Goal: Information Seeking & Learning: Learn about a topic

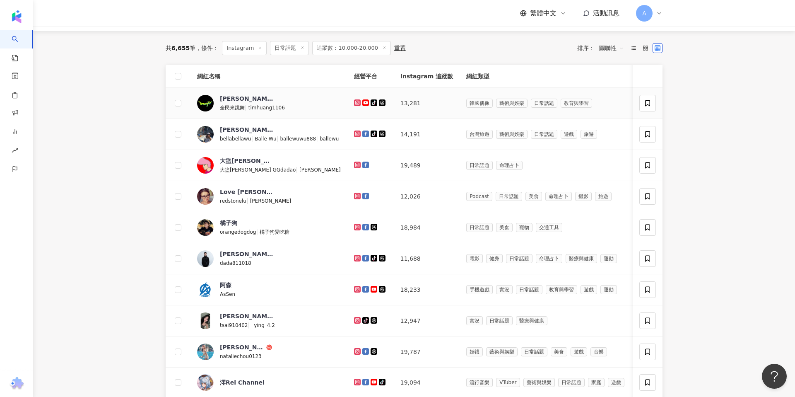
scroll to position [81, 0]
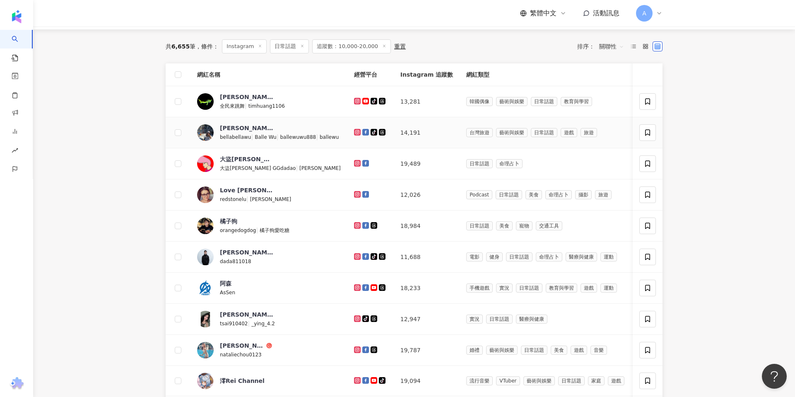
click at [356, 133] on icon at bounding box center [357, 131] width 3 height 3
click at [355, 164] on icon at bounding box center [357, 163] width 5 height 5
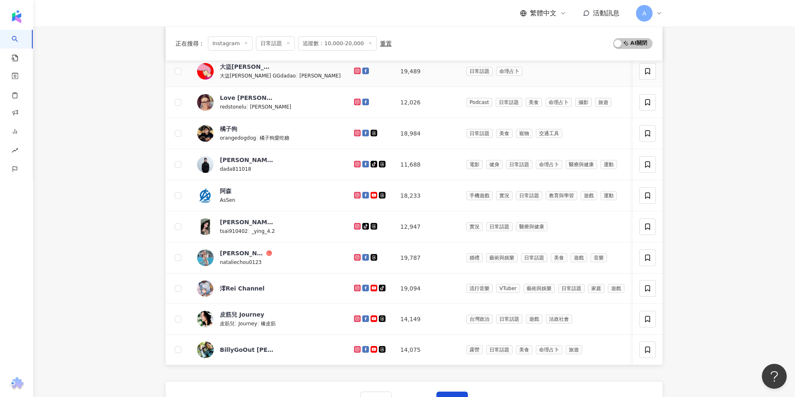
scroll to position [174, 0]
click at [354, 99] on icon at bounding box center [357, 101] width 7 height 7
click at [357, 132] on icon at bounding box center [357, 132] width 1 height 1
click at [354, 166] on icon at bounding box center [357, 163] width 7 height 7
click at [356, 224] on icon at bounding box center [357, 225] width 3 height 3
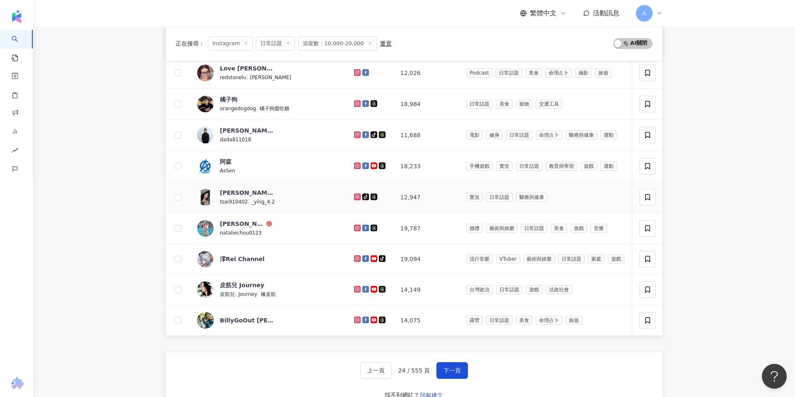
scroll to position [209, 0]
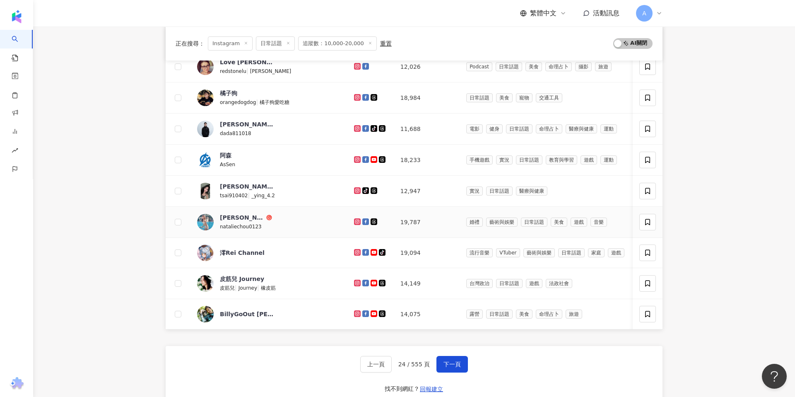
click at [354, 224] on icon at bounding box center [357, 221] width 7 height 7
click at [354, 255] on icon at bounding box center [357, 252] width 7 height 7
click at [356, 283] on icon at bounding box center [357, 282] width 3 height 3
click at [354, 309] on div at bounding box center [370, 313] width 33 height 9
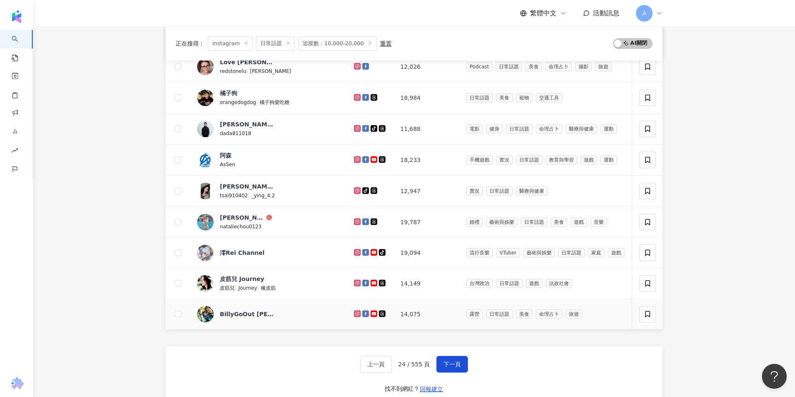
click at [354, 309] on div at bounding box center [370, 313] width 33 height 9
click at [354, 310] on icon at bounding box center [357, 313] width 7 height 7
click at [451, 360] on button "下一頁" at bounding box center [451, 364] width 31 height 17
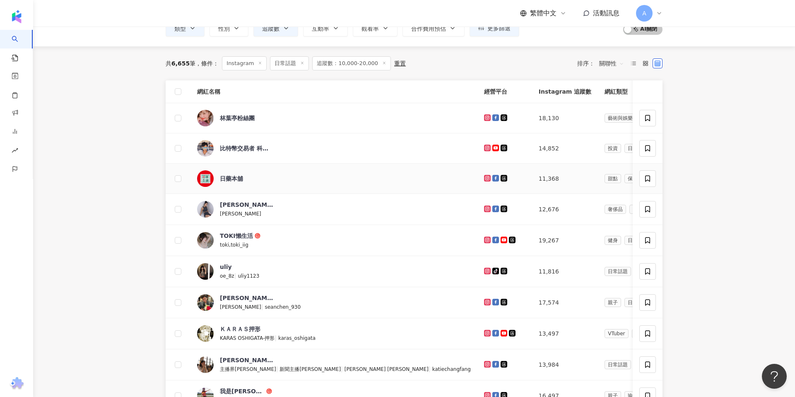
scroll to position [64, 0]
click at [485, 207] on icon at bounding box center [487, 208] width 5 height 5
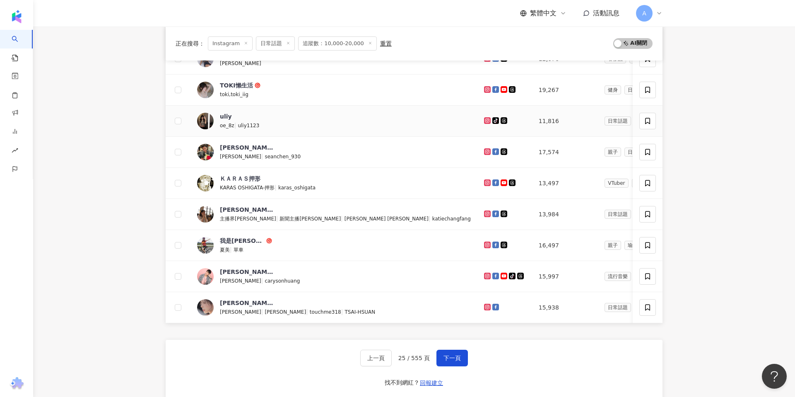
scroll to position [329, 0]
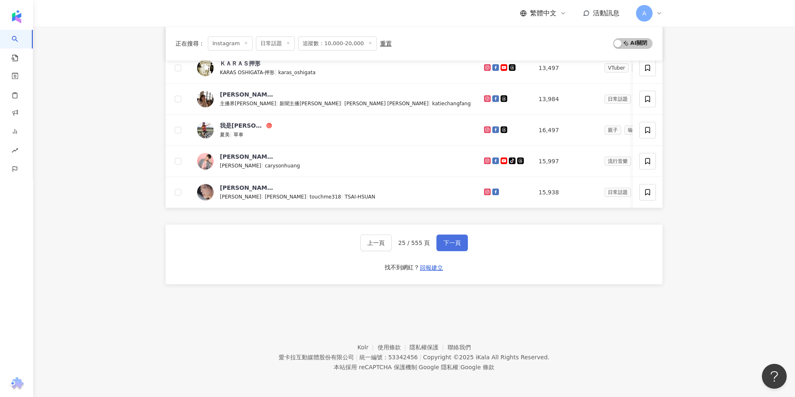
click at [457, 239] on button "下一頁" at bounding box center [451, 242] width 31 height 17
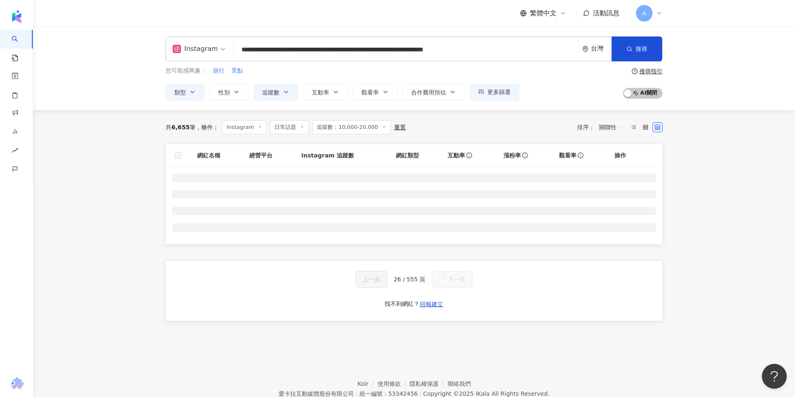
scroll to position [38, 0]
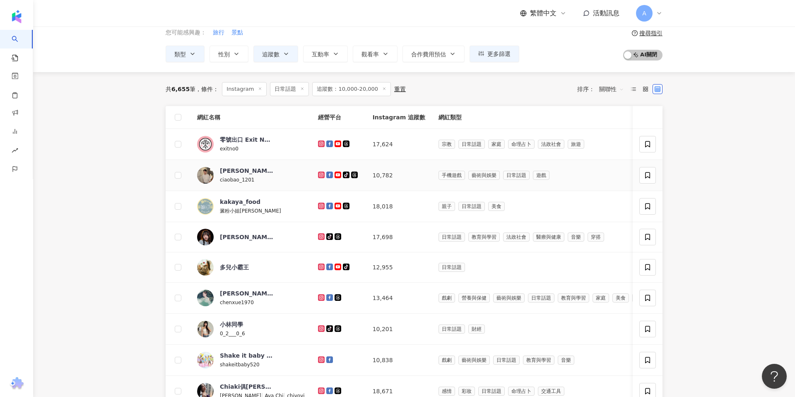
click at [319, 174] on icon at bounding box center [321, 174] width 5 height 5
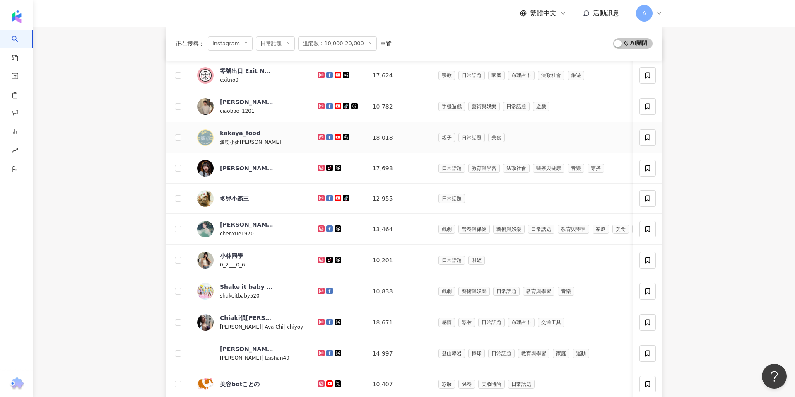
scroll to position [117, 0]
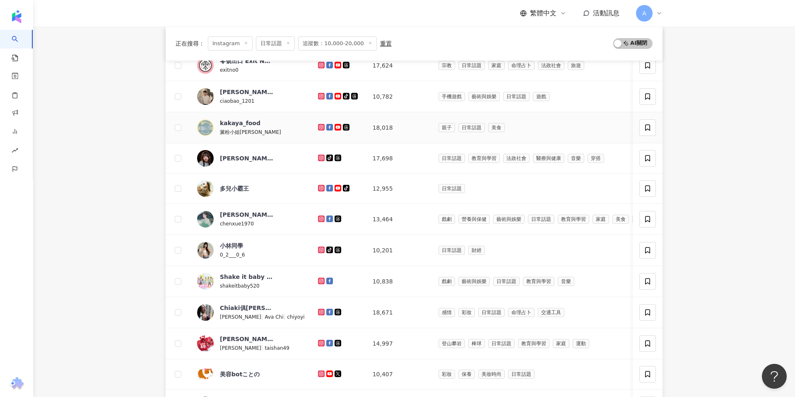
click at [319, 125] on icon at bounding box center [321, 127] width 5 height 5
click at [319, 156] on icon at bounding box center [321, 157] width 5 height 5
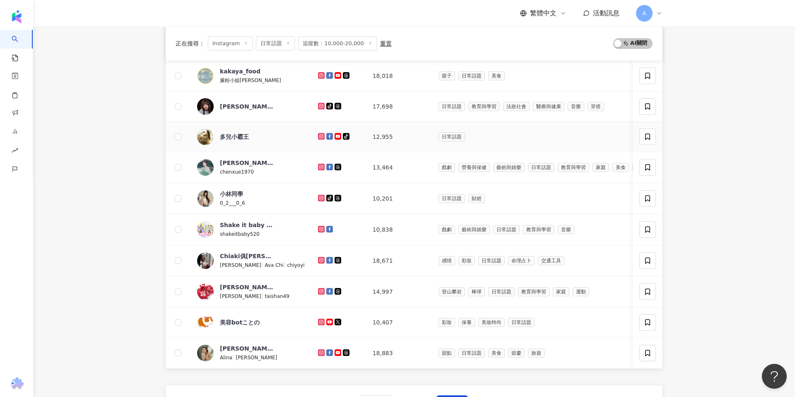
click at [319, 135] on icon at bounding box center [320, 135] width 3 height 3
click at [318, 164] on icon at bounding box center [321, 167] width 7 height 7
click at [318, 195] on icon at bounding box center [321, 198] width 7 height 7
click at [319, 227] on icon at bounding box center [320, 228] width 3 height 3
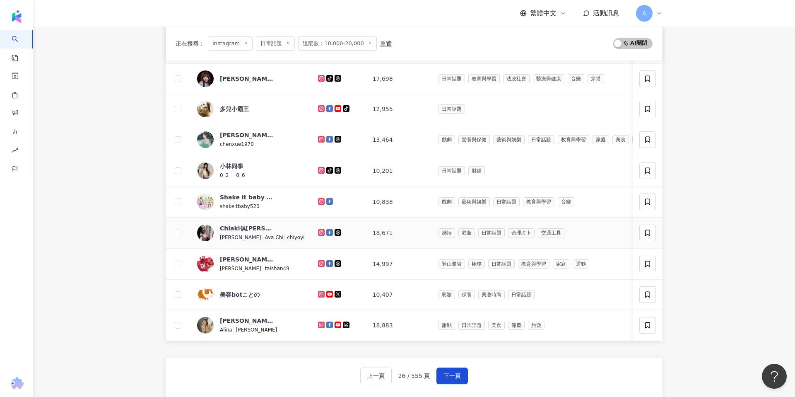
click at [318, 234] on icon at bounding box center [321, 232] width 7 height 7
click at [321, 263] on icon at bounding box center [321, 263] width 1 height 1
click at [319, 294] on icon at bounding box center [320, 293] width 3 height 3
click at [318, 324] on icon at bounding box center [321, 324] width 7 height 7
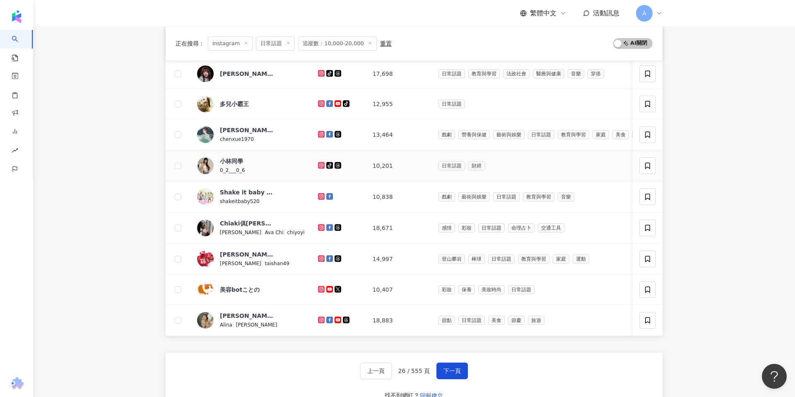
scroll to position [258, 0]
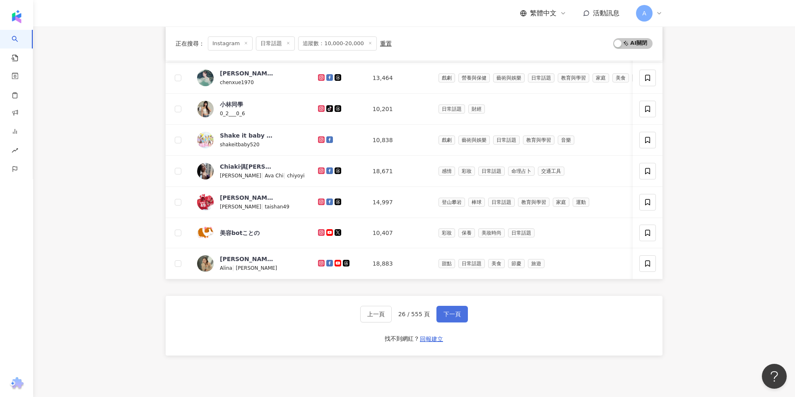
click at [448, 309] on button "下一頁" at bounding box center [451, 314] width 31 height 17
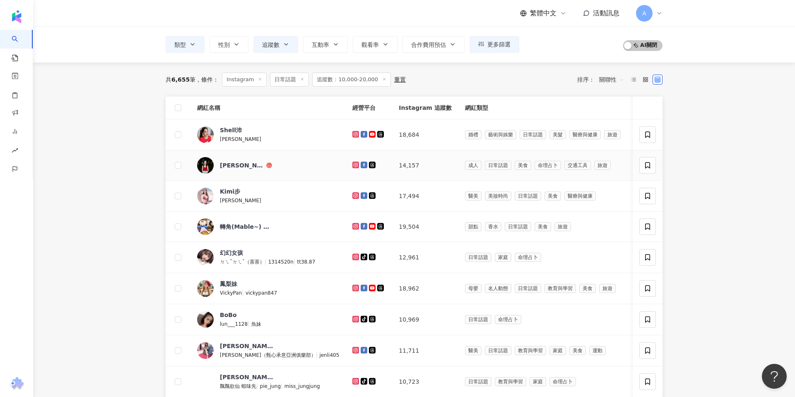
scroll to position [77, 0]
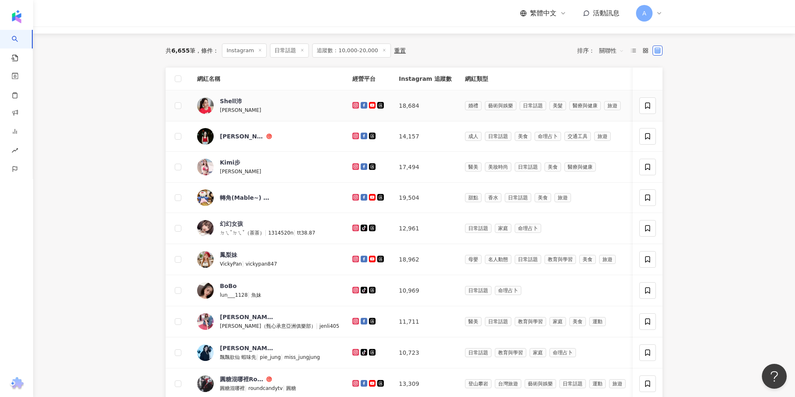
click at [355, 105] on icon at bounding box center [355, 104] width 1 height 1
click at [354, 135] on icon at bounding box center [355, 135] width 3 height 3
click at [355, 166] on icon at bounding box center [355, 166] width 1 height 1
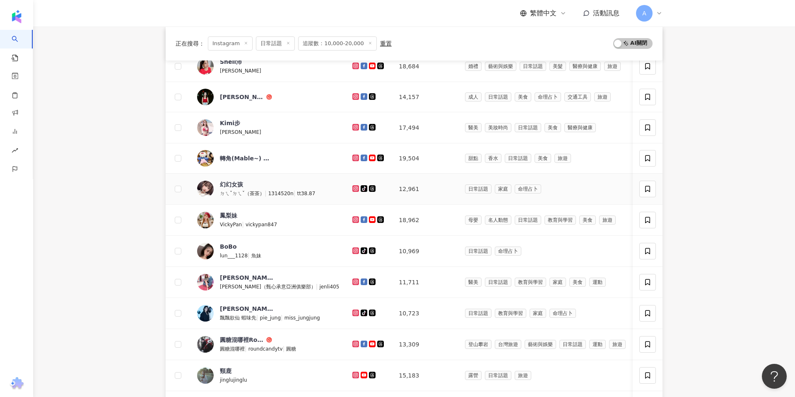
scroll to position [127, 0]
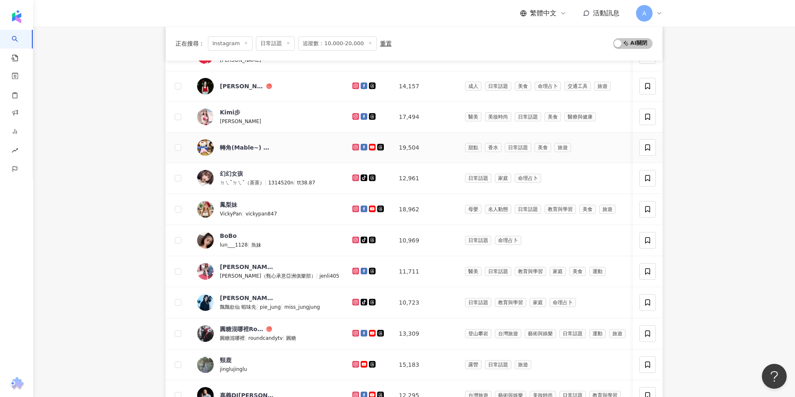
click at [354, 145] on icon at bounding box center [355, 146] width 3 height 3
click at [355, 177] on icon at bounding box center [355, 177] width 1 height 1
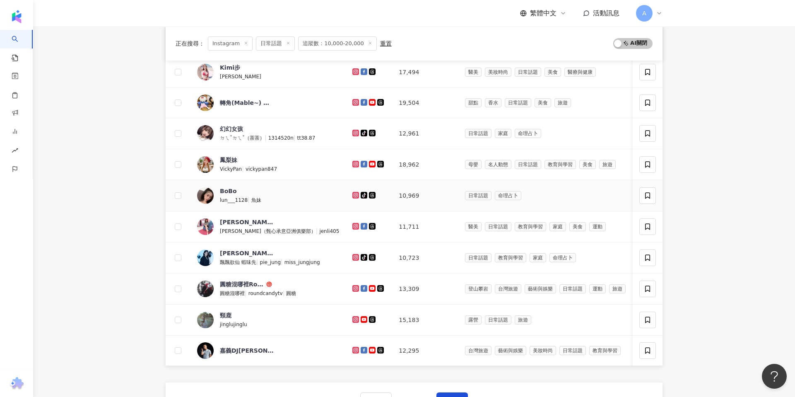
scroll to position [183, 0]
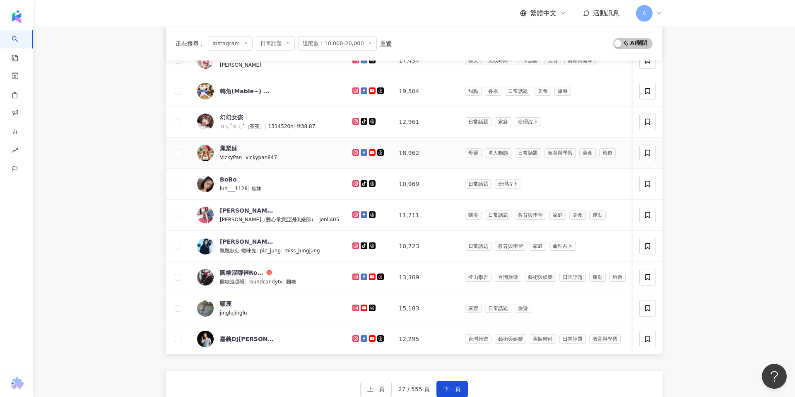
click at [352, 149] on icon at bounding box center [355, 152] width 7 height 7
click at [355, 183] on icon at bounding box center [355, 183] width 1 height 1
click at [354, 212] on icon at bounding box center [355, 213] width 3 height 3
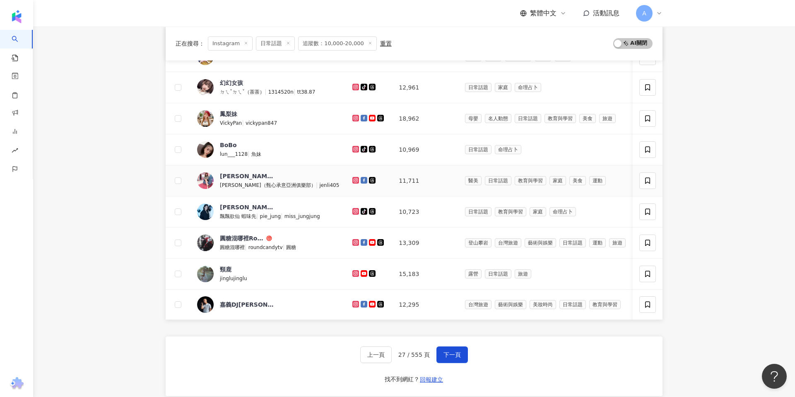
scroll to position [228, 0]
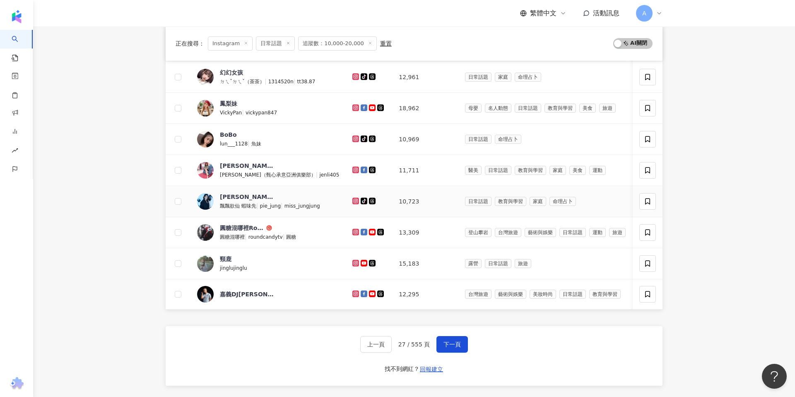
click at [353, 201] on icon at bounding box center [355, 200] width 5 height 5
click at [352, 229] on icon at bounding box center [355, 232] width 7 height 7
click at [352, 260] on icon at bounding box center [355, 263] width 7 height 7
click at [352, 290] on icon at bounding box center [355, 293] width 7 height 7
click at [453, 338] on button "下一頁" at bounding box center [451, 344] width 31 height 17
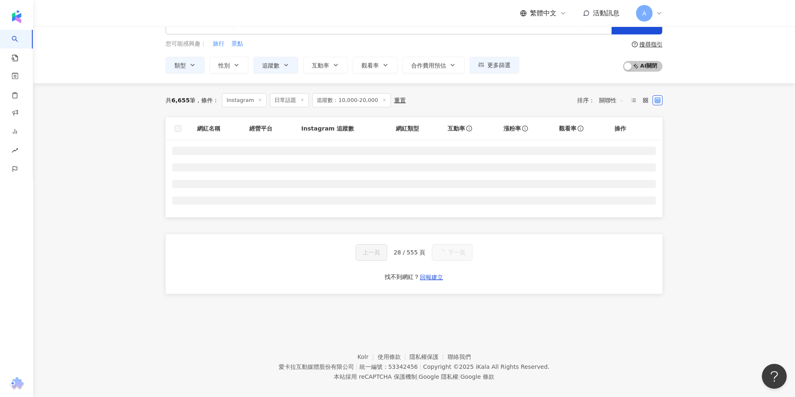
scroll to position [38, 0]
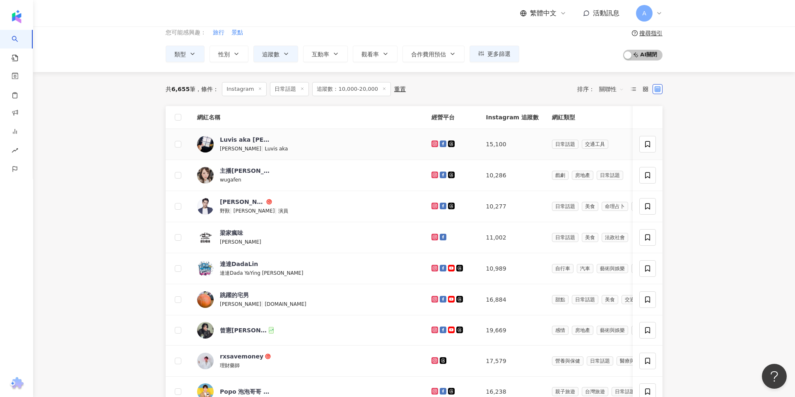
click at [433, 145] on icon at bounding box center [434, 143] width 3 height 3
click at [431, 176] on icon at bounding box center [434, 174] width 7 height 7
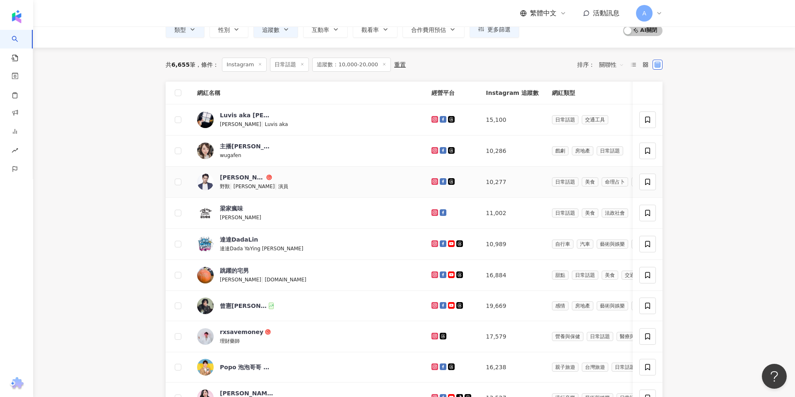
click at [432, 179] on icon at bounding box center [434, 181] width 5 height 5
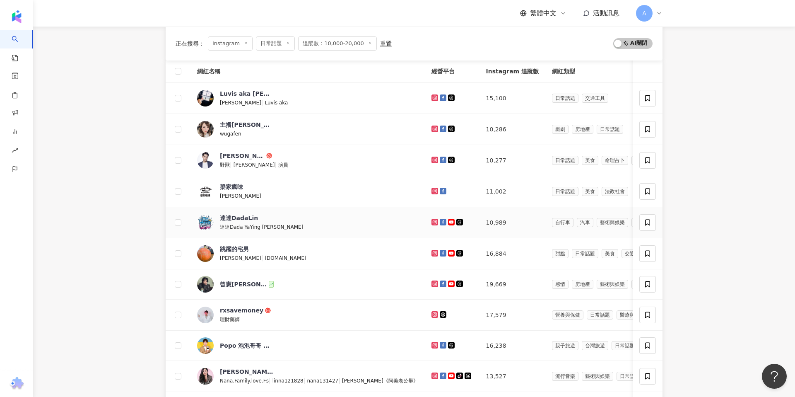
click at [432, 221] on icon at bounding box center [434, 221] width 5 height 5
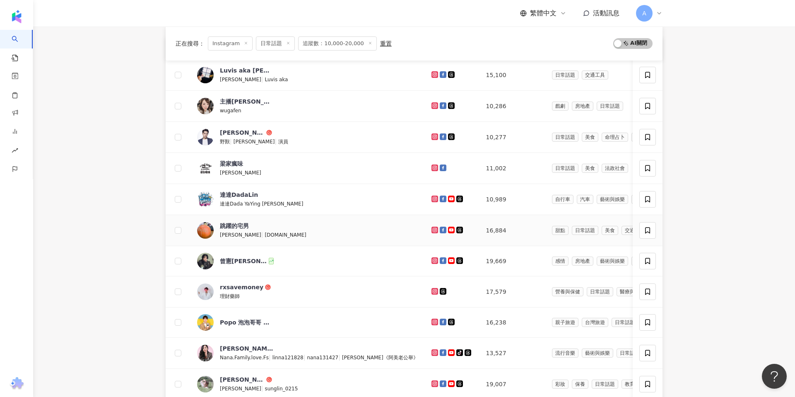
click at [431, 227] on icon at bounding box center [434, 230] width 7 height 7
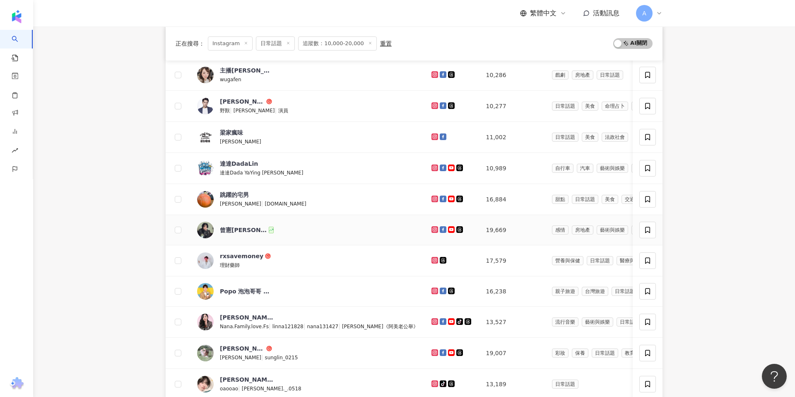
click at [431, 227] on icon at bounding box center [434, 229] width 7 height 7
click at [432, 260] on icon at bounding box center [434, 260] width 5 height 5
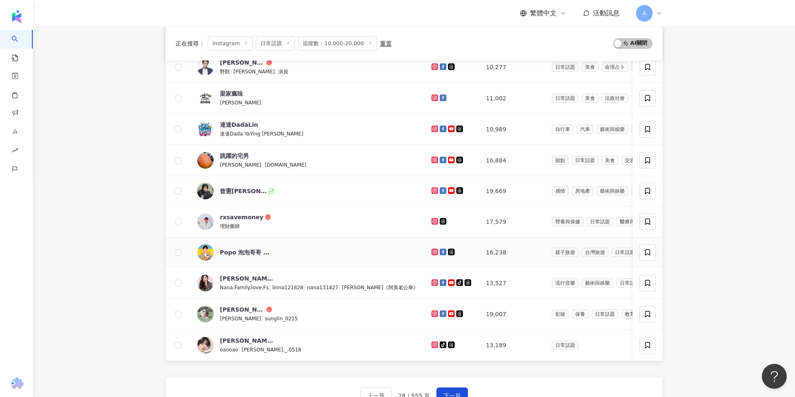
click at [433, 253] on icon at bounding box center [434, 251] width 3 height 3
click at [431, 279] on icon at bounding box center [434, 282] width 7 height 7
click at [432, 311] on icon at bounding box center [434, 313] width 5 height 5
click at [433, 343] on icon at bounding box center [434, 343] width 3 height 3
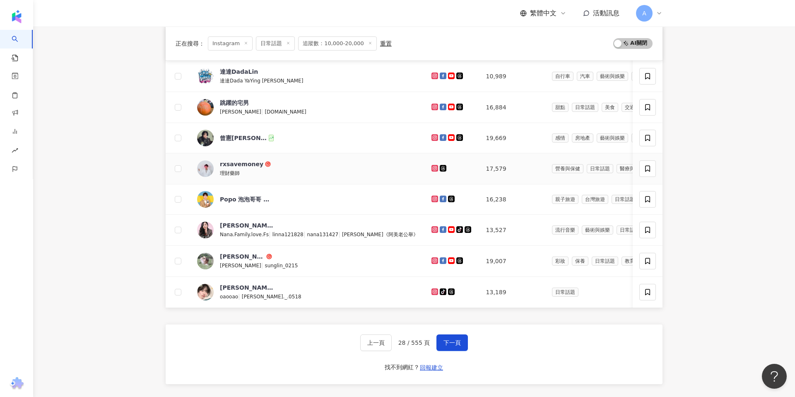
scroll to position [230, 0]
click at [458, 342] on span "下一頁" at bounding box center [452, 343] width 17 height 7
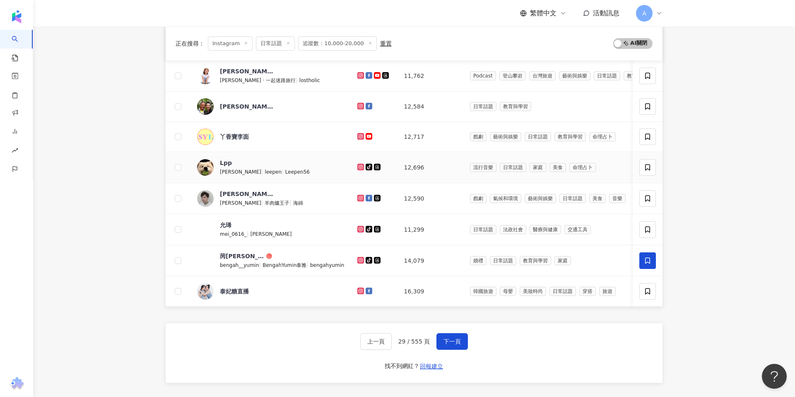
scroll to position [29, 0]
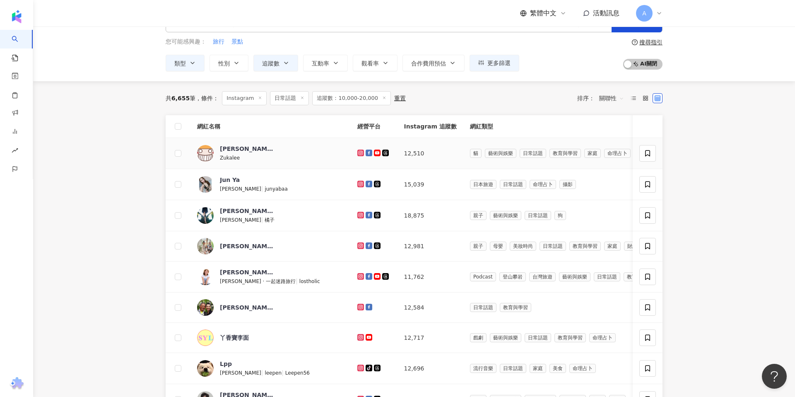
click at [358, 153] on icon at bounding box center [360, 152] width 5 height 5
click at [360, 183] on icon at bounding box center [360, 183] width 1 height 1
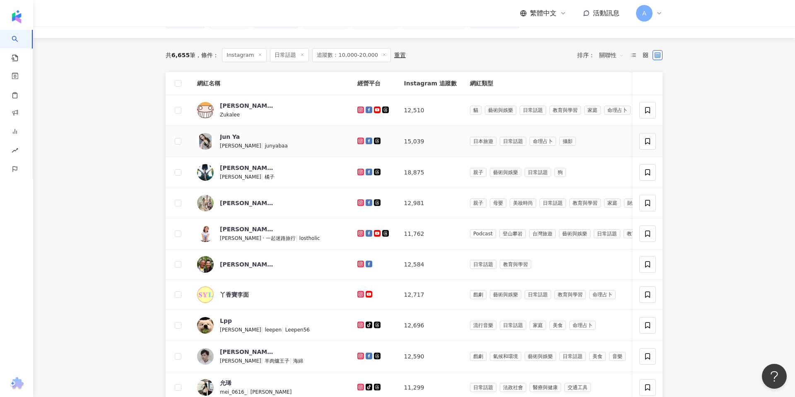
scroll to position [79, 0]
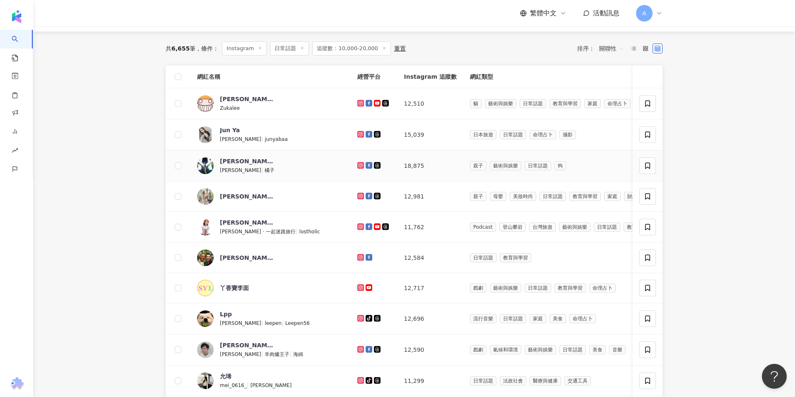
click at [357, 167] on icon at bounding box center [360, 165] width 7 height 7
click at [358, 196] on icon at bounding box center [360, 195] width 5 height 5
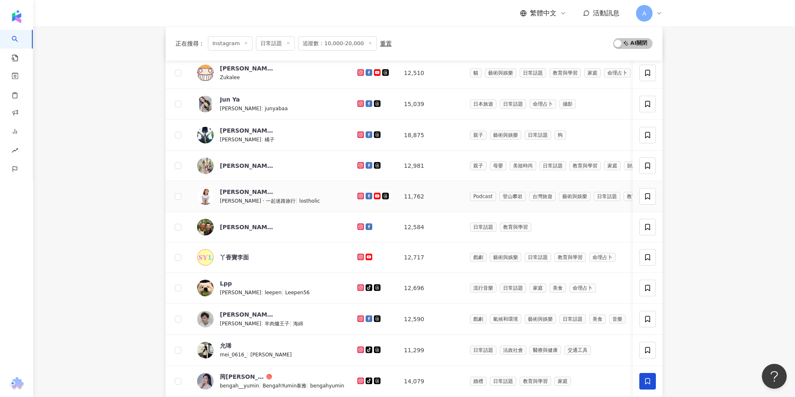
scroll to position [120, 0]
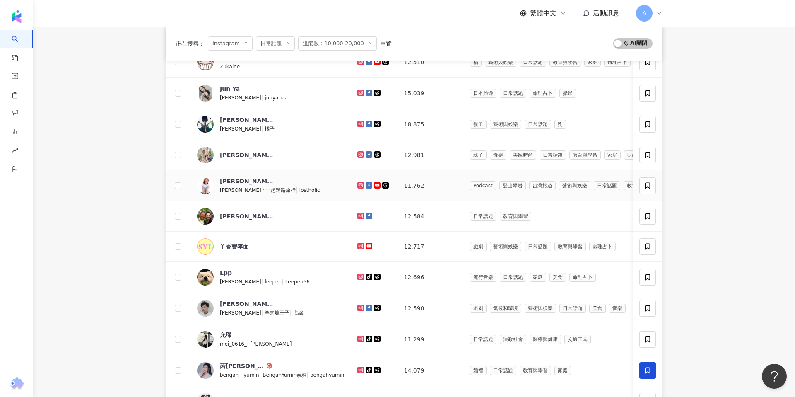
click at [358, 186] on icon at bounding box center [360, 185] width 5 height 5
click at [357, 217] on icon at bounding box center [360, 215] width 7 height 7
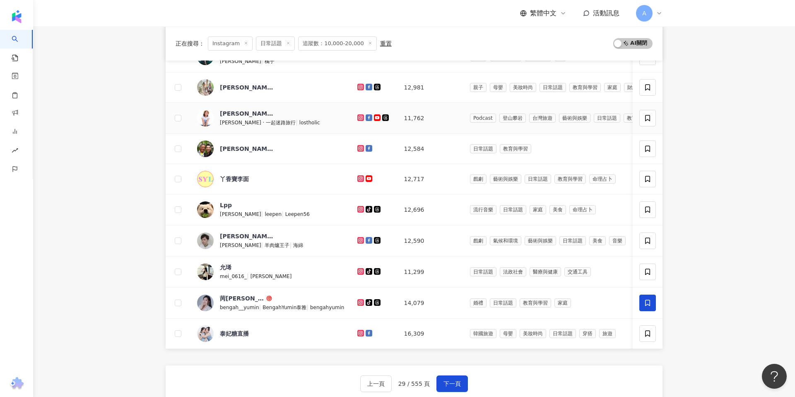
scroll to position [189, 0]
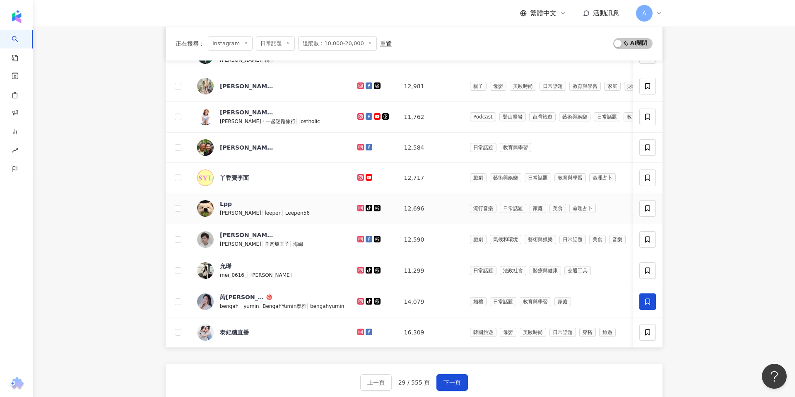
click at [357, 210] on icon at bounding box center [360, 208] width 7 height 7
click at [358, 236] on icon at bounding box center [360, 238] width 5 height 5
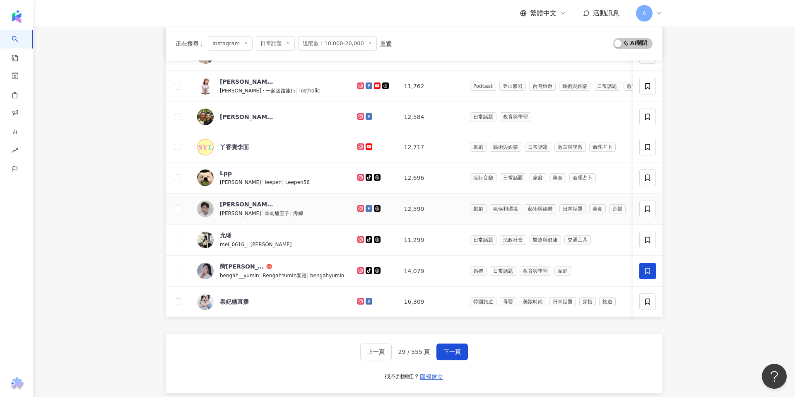
scroll to position [226, 0]
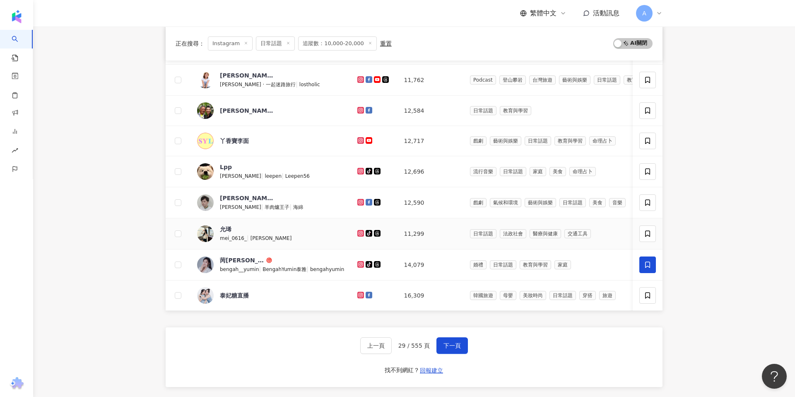
click at [358, 232] on icon at bounding box center [360, 233] width 5 height 5
click at [358, 262] on icon at bounding box center [360, 264] width 5 height 5
click at [357, 292] on icon at bounding box center [360, 295] width 7 height 7
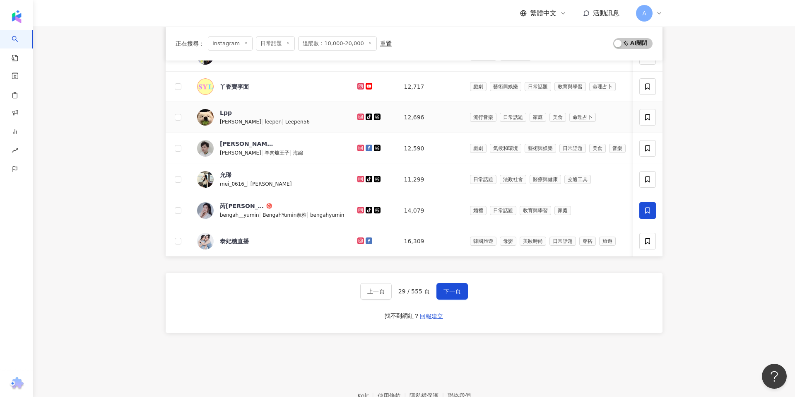
scroll to position [328, 0]
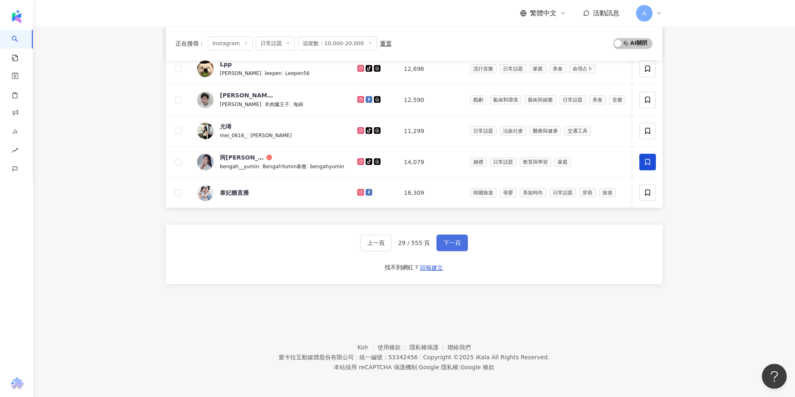
click at [439, 237] on button "下一頁" at bounding box center [451, 242] width 31 height 17
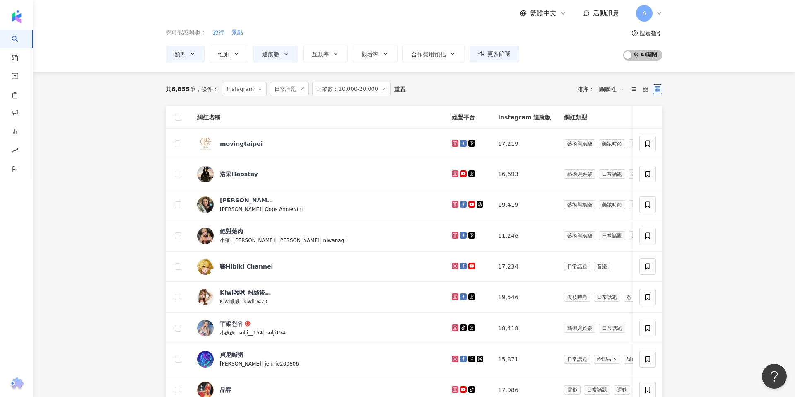
scroll to position [328, 0]
